Goal: Transaction & Acquisition: Book appointment/travel/reservation

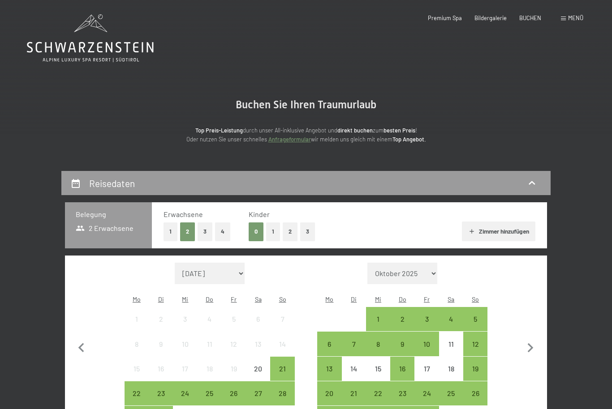
click at [306, 236] on button "3" at bounding box center [307, 232] width 15 height 18
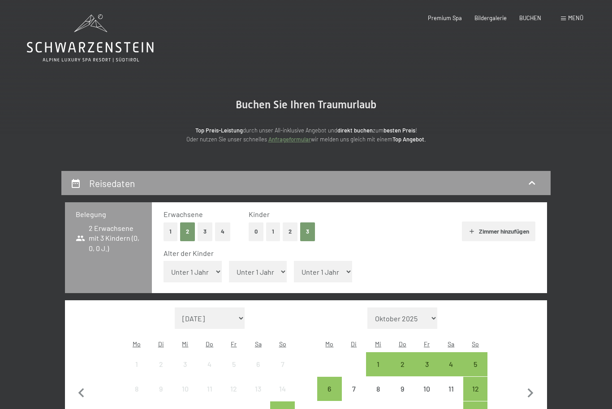
click at [168, 232] on button "1" at bounding box center [171, 232] width 14 height 18
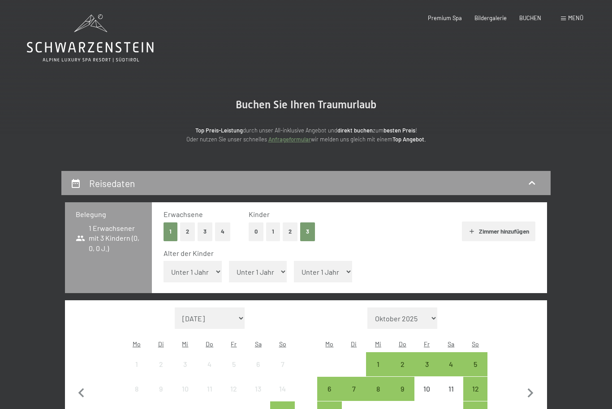
click at [209, 263] on select "Unter 1 Jahr 1 Jahr 2 Jahre 3 Jahre 4 Jahre 5 Jahre 6 Jahre 7 Jahre 8 Jahre 9 J…" at bounding box center [193, 272] width 58 height 22
select select "9"
click at [255, 268] on select "Unter 1 Jahr 1 Jahr 2 Jahre 3 Jahre 4 Jahre 5 Jahre 6 Jahre 7 Jahre 8 Jahre 9 J…" at bounding box center [258, 272] width 58 height 22
select select "9"
click at [324, 266] on select "Unter 1 Jahr 1 Jahr 2 Jahre 3 Jahre 4 Jahre 5 Jahre 6 Jahre 7 Jahre 8 Jahre 9 J…" at bounding box center [323, 272] width 58 height 22
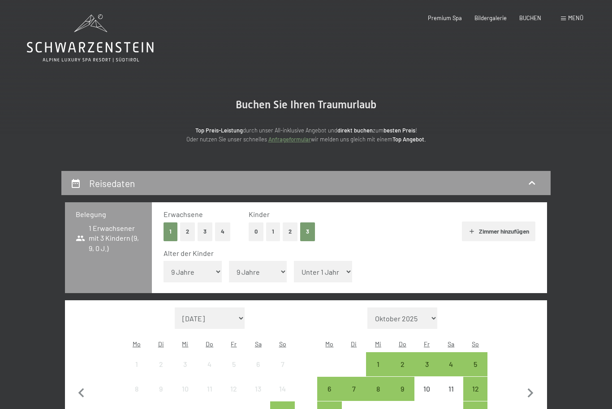
select select "11"
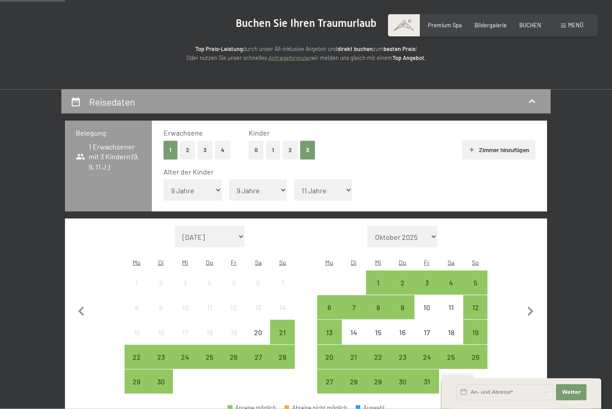
scroll to position [82, 0]
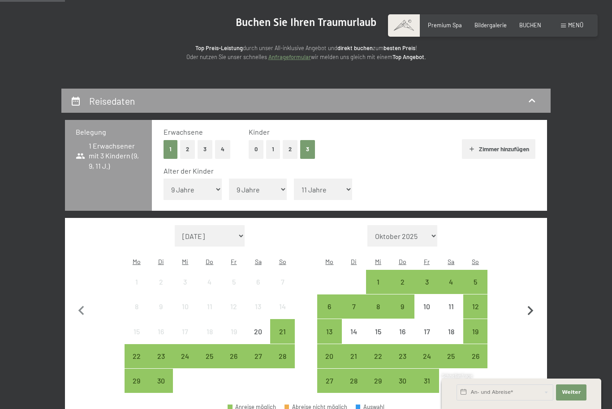
click at [531, 302] on icon "button" at bounding box center [530, 311] width 19 height 19
select select "[DATE]"
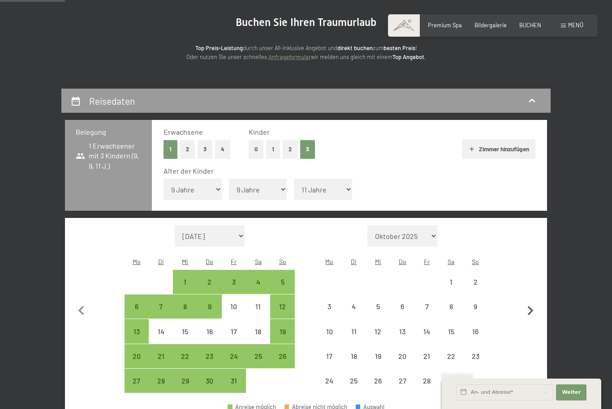
click at [523, 302] on icon "button" at bounding box center [530, 311] width 19 height 19
select select "[DATE]"
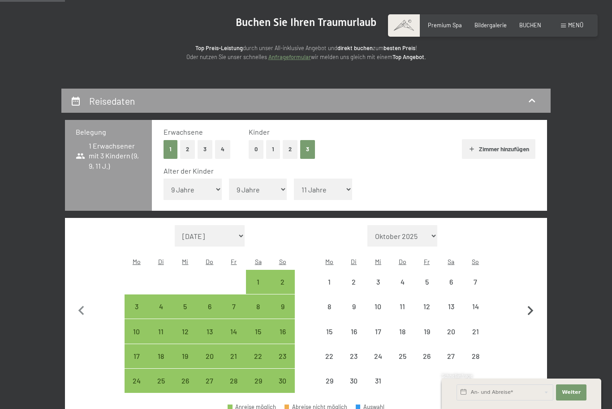
select select "[DATE]"
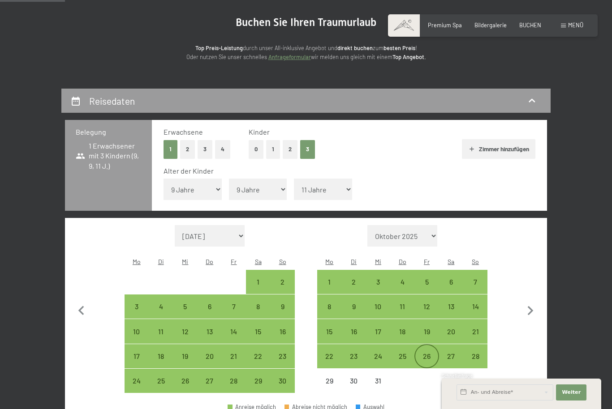
click at [430, 353] on div "26" at bounding box center [426, 364] width 22 height 22
select select "[DATE]"
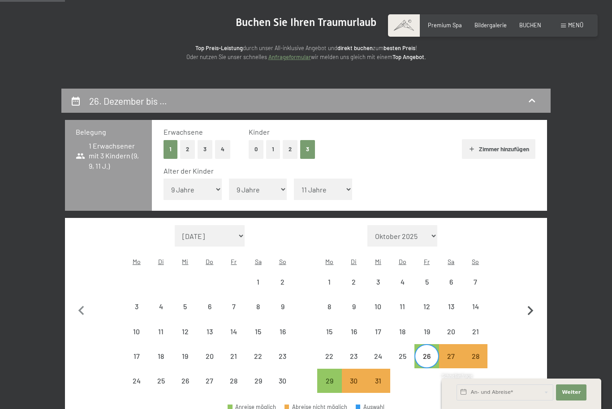
click at [533, 306] on icon "button" at bounding box center [531, 310] width 6 height 9
select select "[DATE]"
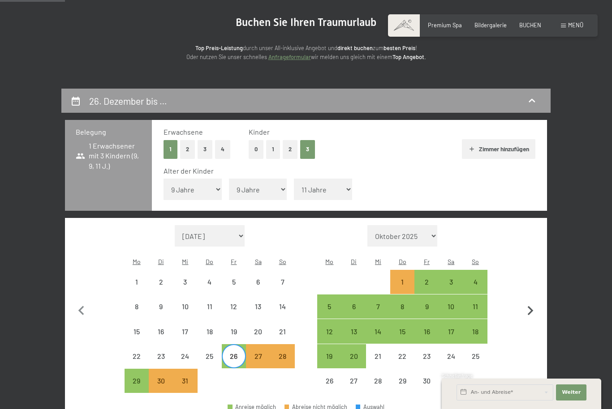
select select "[DATE]"
click at [476, 279] on div "4" at bounding box center [475, 290] width 22 height 22
select select "[DATE]"
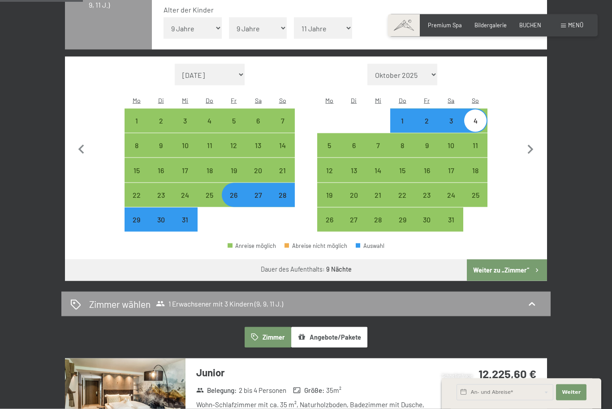
click at [521, 260] on button "Weiter zu „Zimmer“" at bounding box center [507, 271] width 80 height 22
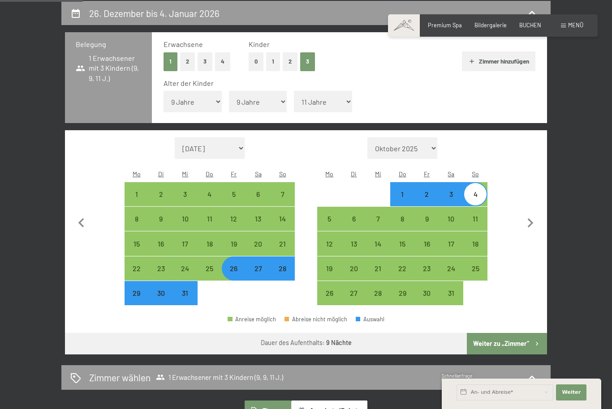
select select "[DATE]"
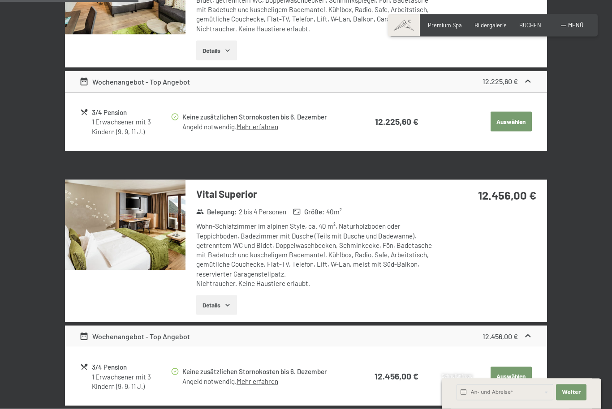
scroll to position [319, 0]
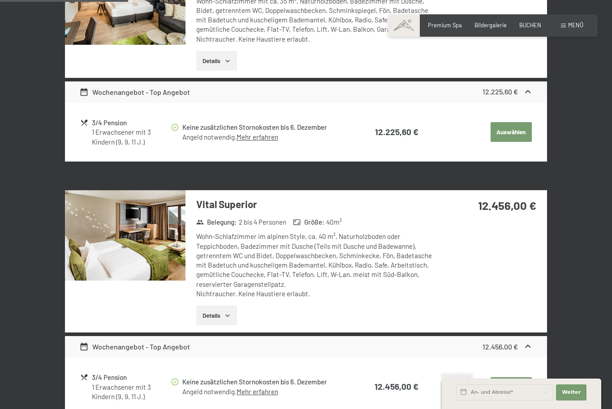
click at [215, 203] on h3 "Vital Superior" at bounding box center [317, 205] width 242 height 14
click at [231, 312] on icon "button" at bounding box center [227, 315] width 7 height 7
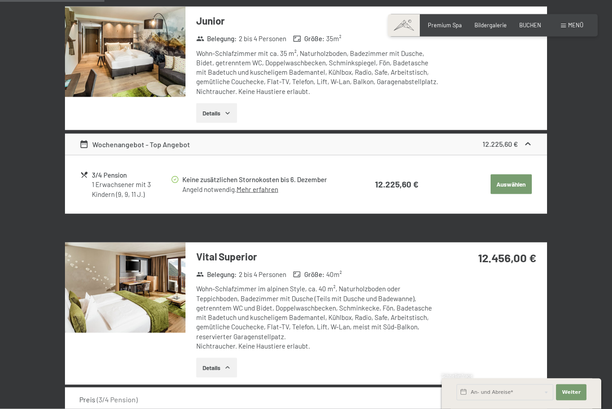
scroll to position [263, 0]
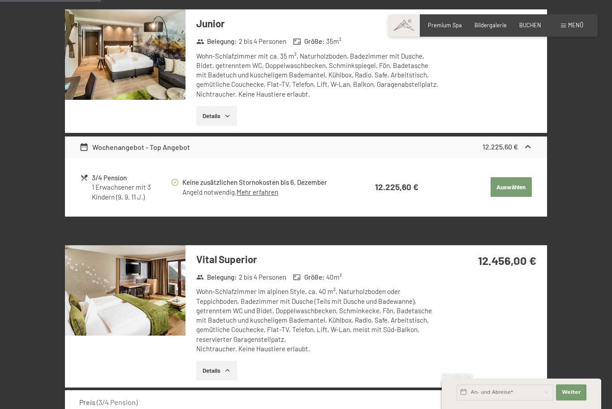
click at [160, 276] on img at bounding box center [125, 290] width 121 height 90
